Goal: Task Accomplishment & Management: Manage account settings

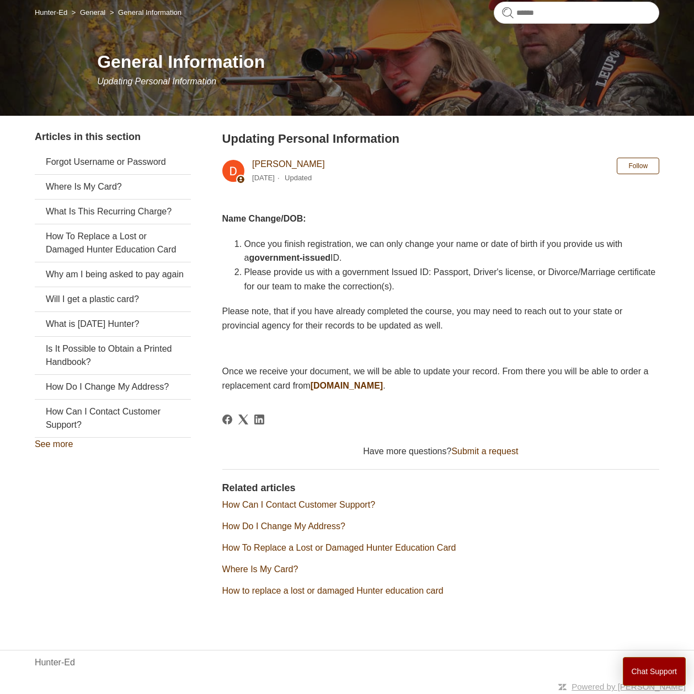
scroll to position [95, 0]
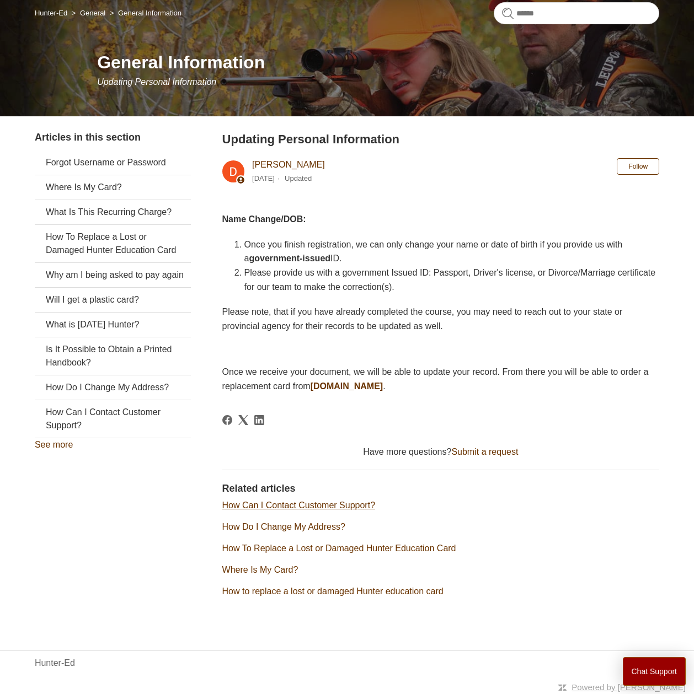
click at [279, 504] on link "How Can I Contact Customer Support?" at bounding box center [298, 505] width 153 height 9
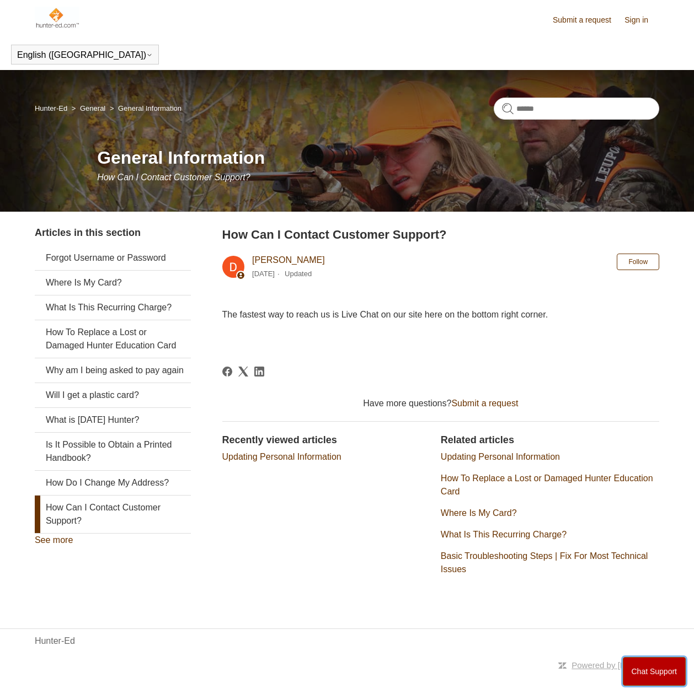
click at [650, 680] on button "Chat Support" at bounding box center [654, 671] width 63 height 29
click at [647, 18] on link "Sign in" at bounding box center [641, 20] width 35 height 12
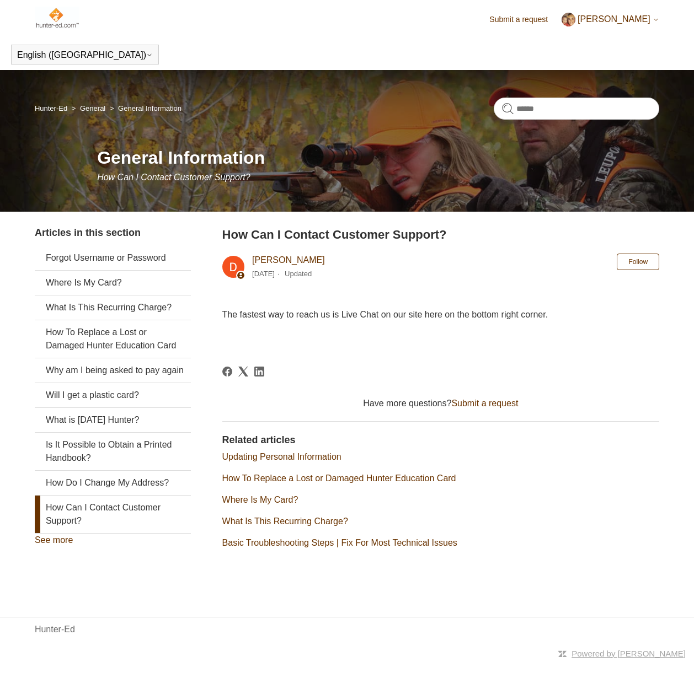
click at [655, 19] on icon at bounding box center [655, 20] width 7 height 7
click at [610, 63] on link "My profile" at bounding box center [608, 61] width 93 height 19
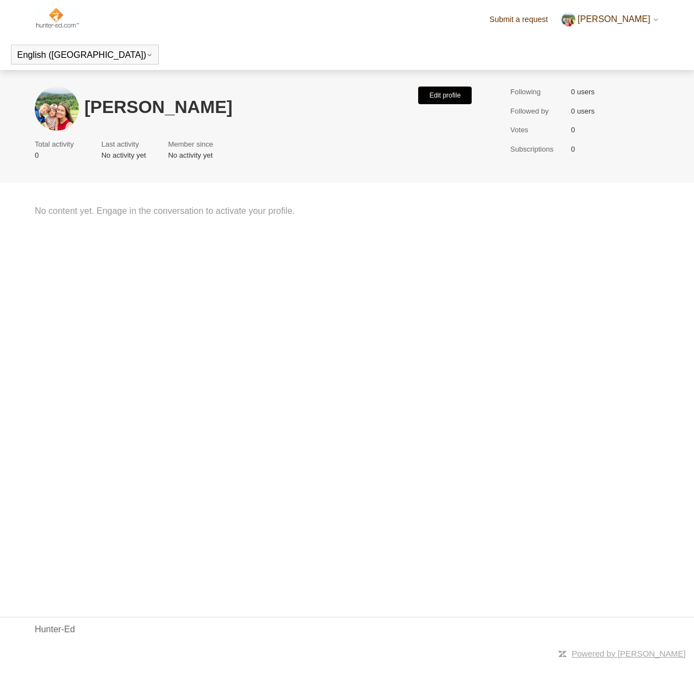
click at [436, 92] on button "Edit profile" at bounding box center [444, 96] width 53 height 18
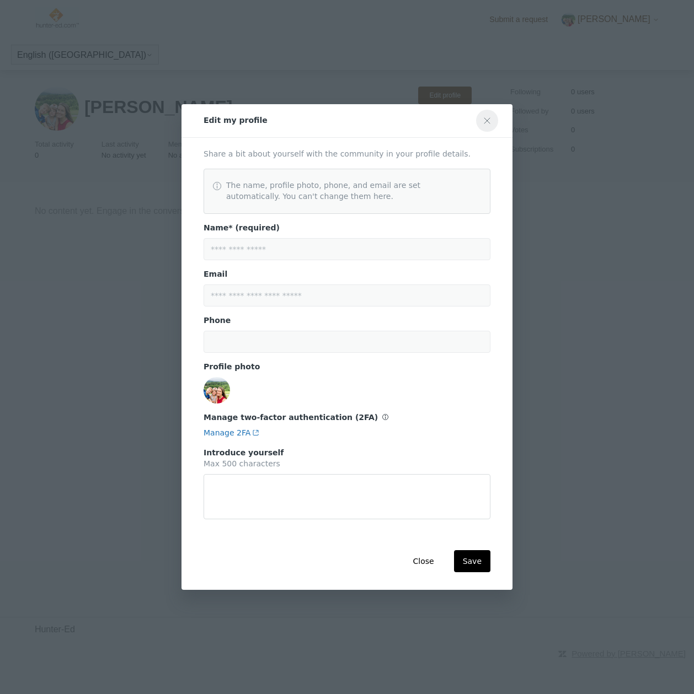
click at [489, 116] on icon "Close modal" at bounding box center [486, 120] width 9 height 9
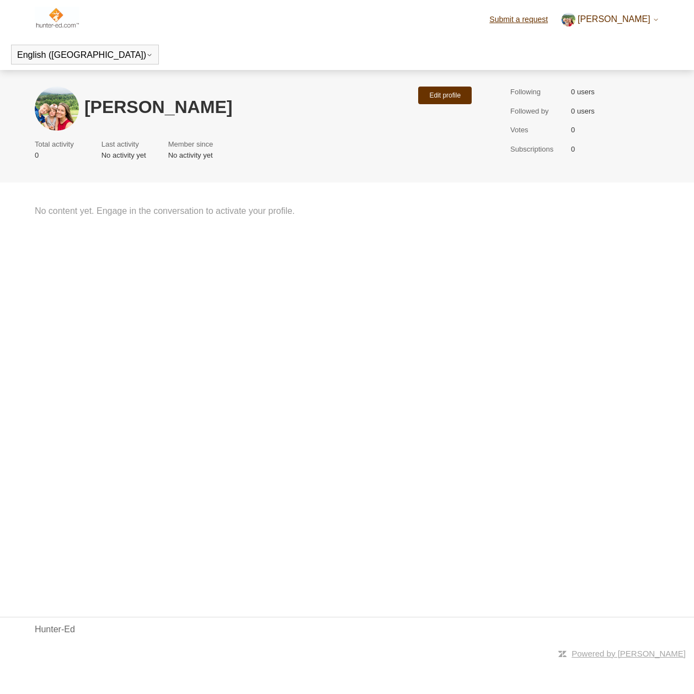
click at [528, 16] on link "Submit a request" at bounding box center [523, 20] width 69 height 12
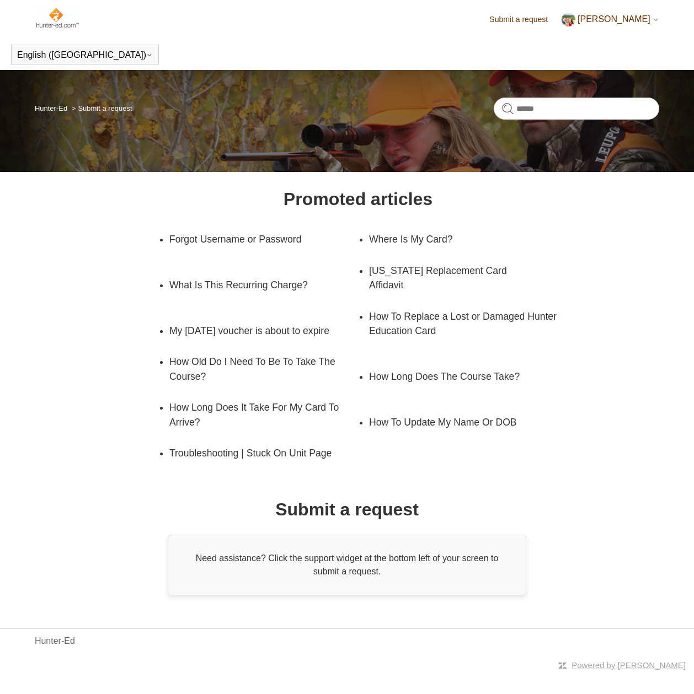
click at [653, 17] on icon at bounding box center [655, 20] width 7 height 7
click at [46, 108] on link "Hunter-Ed" at bounding box center [51, 108] width 33 height 8
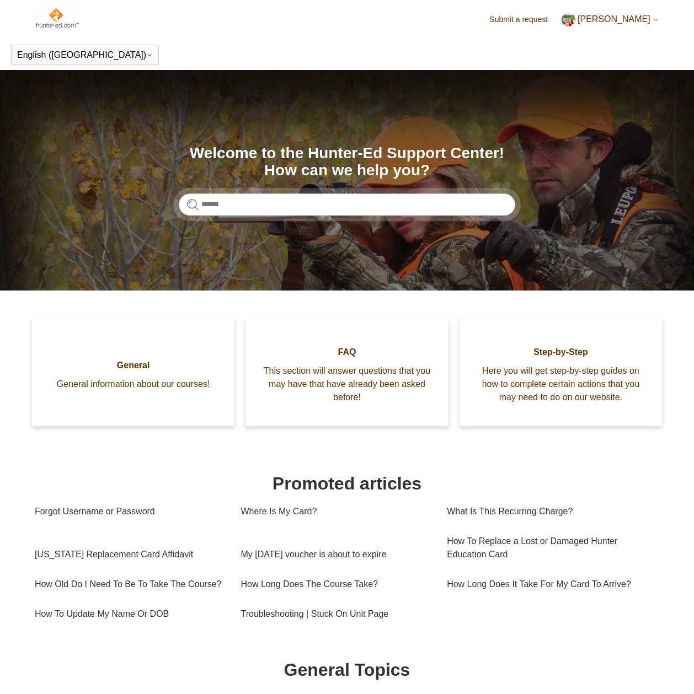
click at [584, 15] on span "[PERSON_NAME]" at bounding box center [613, 18] width 73 height 9
click at [602, 62] on link "My profile" at bounding box center [608, 61] width 93 height 19
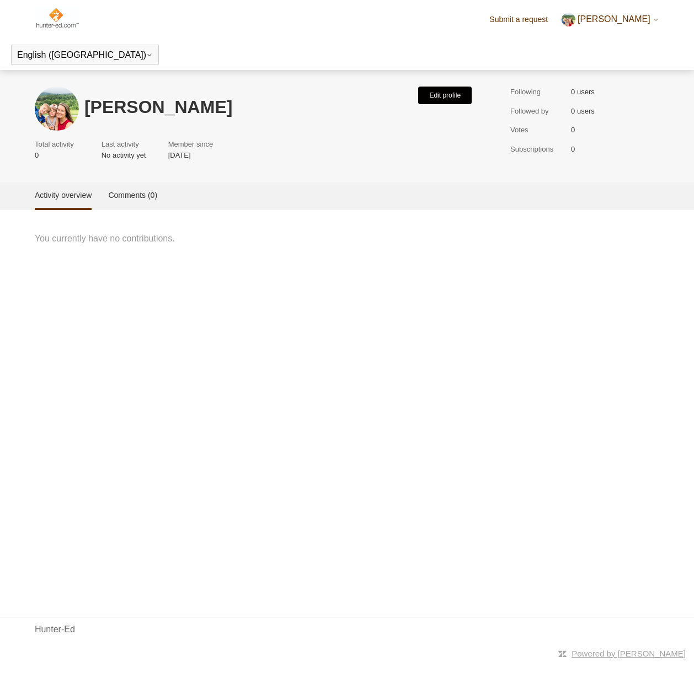
click at [437, 96] on button "Edit profile" at bounding box center [444, 96] width 53 height 18
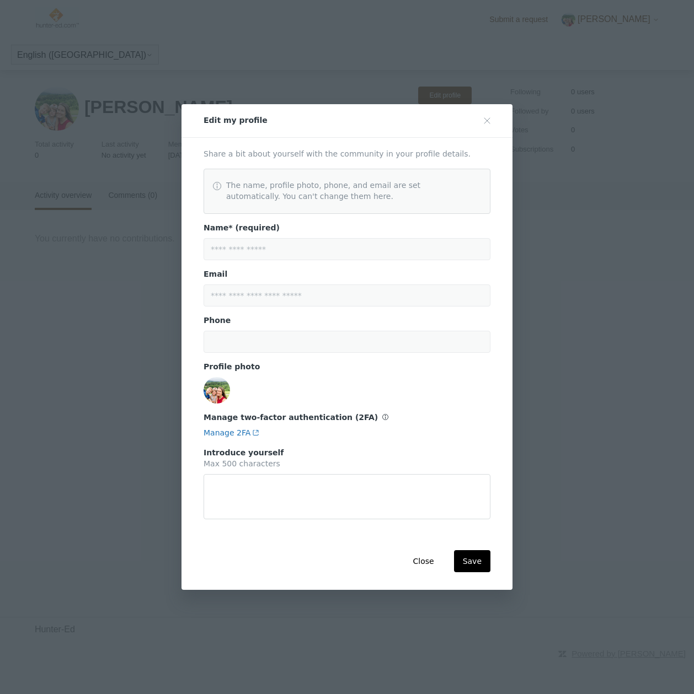
click at [307, 181] on div "The name, profile photo, phone, and email are set automatically. You can't chan…" at bounding box center [346, 191] width 287 height 45
click at [486, 110] on button "Close modal" at bounding box center [487, 121] width 22 height 22
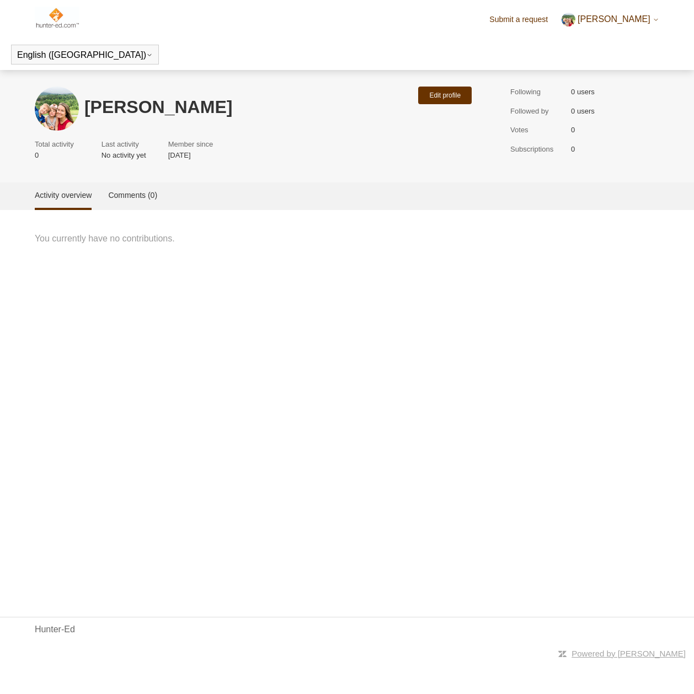
click at [647, 14] on span "[PERSON_NAME]" at bounding box center [613, 18] width 73 height 9
click at [606, 30] on div "My activities My profile Sign out" at bounding box center [608, 62] width 94 height 70
click at [628, 19] on span "[PERSON_NAME]" at bounding box center [613, 18] width 73 height 9
click at [618, 42] on link "My activities" at bounding box center [608, 42] width 93 height 19
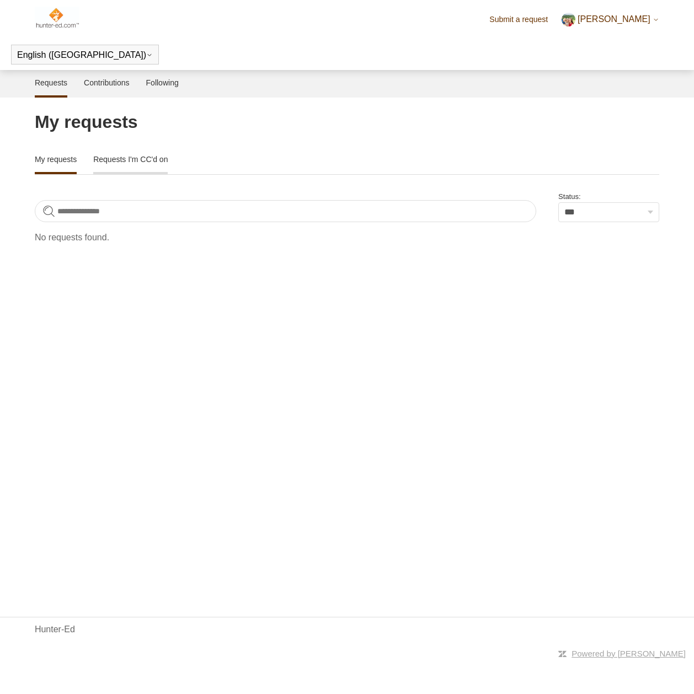
click at [168, 162] on link "Requests I'm CC'd on" at bounding box center [130, 158] width 74 height 23
click at [56, 165] on link "My requests" at bounding box center [56, 158] width 42 height 23
click at [166, 82] on link "Following" at bounding box center [162, 81] width 33 height 23
